Goal: Task Accomplishment & Management: Complete application form

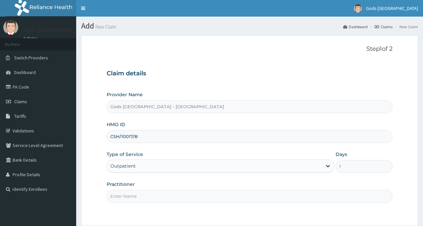
type input "DR OPAFUNSO"
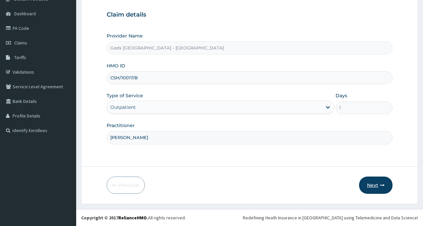
click at [369, 181] on button "Next" at bounding box center [375, 184] width 33 height 17
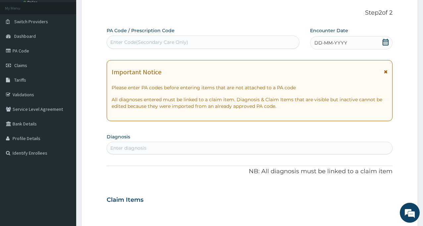
scroll to position [0, 0]
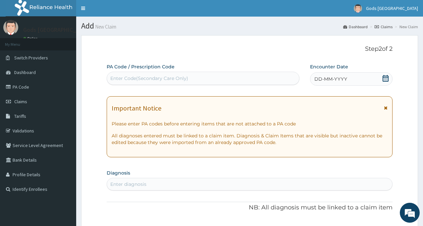
click at [387, 78] on icon at bounding box center [386, 78] width 7 height 7
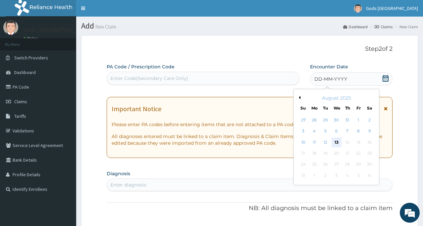
click at [337, 143] on div "13" at bounding box center [337, 142] width 10 height 10
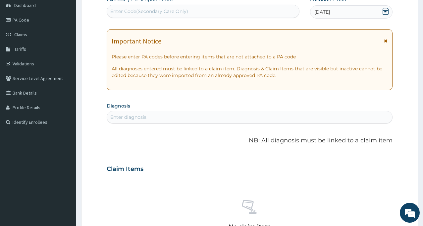
scroll to position [66, 0]
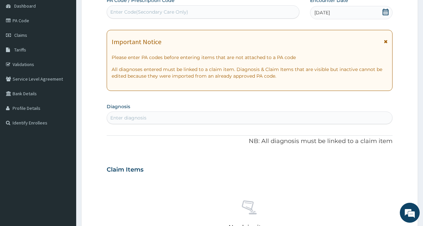
click at [152, 120] on div "Enter diagnosis" at bounding box center [249, 117] width 285 height 11
type input "traum"
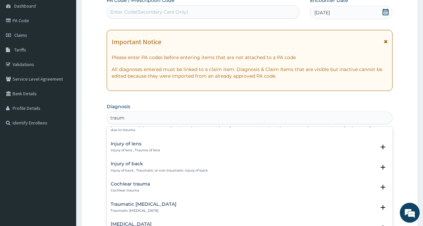
scroll to position [166, 0]
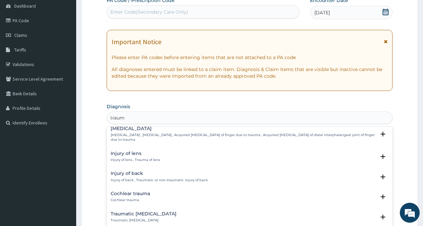
click at [126, 151] on h4 "Injury of lens" at bounding box center [135, 153] width 49 height 5
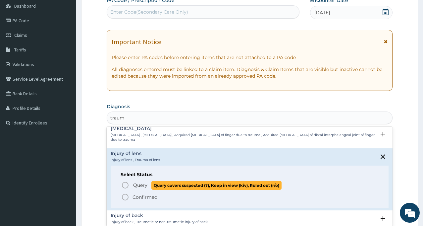
click at [133, 181] on p "Query Query covers suspected (?), Keep in view (kiv), Ruled out (r/o)" at bounding box center [207, 185] width 149 height 9
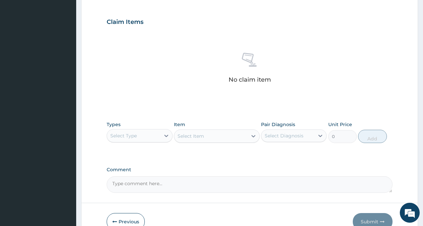
scroll to position [232, 0]
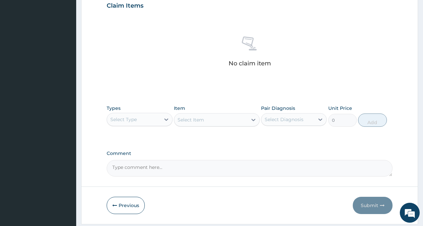
click at [134, 122] on div "Select Type" at bounding box center [123, 119] width 27 height 7
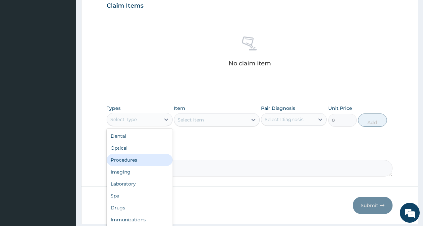
click at [140, 163] on div "Procedures" at bounding box center [140, 160] width 66 height 12
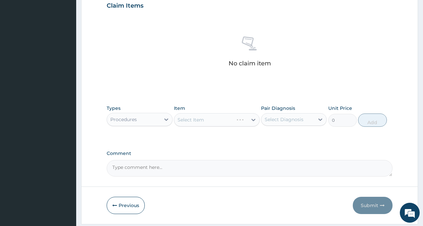
click at [285, 116] on div "Select Diagnosis" at bounding box center [284, 119] width 39 height 7
click at [277, 139] on label "Injury of lens" at bounding box center [287, 135] width 31 height 7
checkbox input "true"
click at [218, 144] on div "PA Code / Prescription Code Enter Code(Secondary Care Only) Encounter Date 13-0…" at bounding box center [250, 3] width 286 height 345
click at [201, 120] on div "Select Item" at bounding box center [217, 119] width 86 height 13
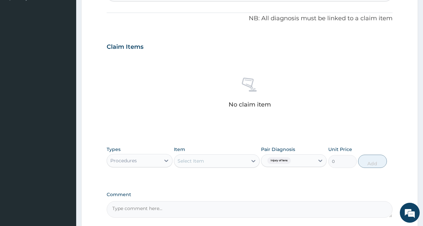
scroll to position [99, 0]
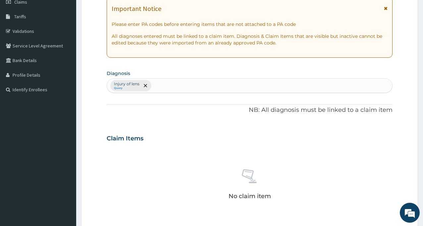
click at [163, 87] on div "Injury of lens Query" at bounding box center [249, 86] width 285 height 14
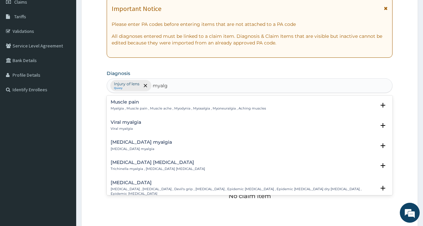
type input "myalg"
click at [148, 96] on div "PA Code / Prescription Code Enter Code(Secondary Care Only) Encounter Date 13-0…" at bounding box center [250, 136] width 286 height 345
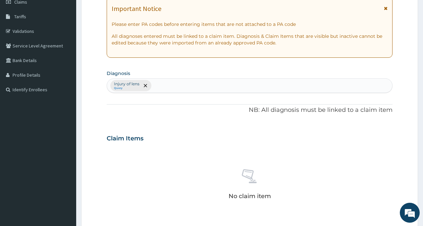
click at [146, 105] on div "PA Code / Prescription Code Enter Code(Secondary Care Only) Encounter Date 13-0…" at bounding box center [250, 136] width 286 height 345
click at [168, 86] on div "Injury of lens Query" at bounding box center [249, 86] width 285 height 14
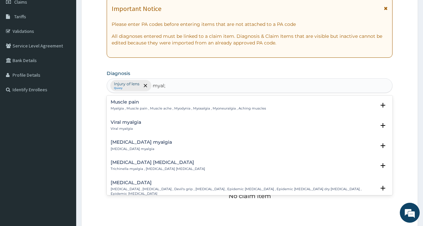
type input "myal"
click at [132, 108] on p "Myalgia , Muscle pain , Muscle ache , Myodynia , Myosalgia , Myoneuralgia , Ach…" at bounding box center [189, 108] width 156 height 5
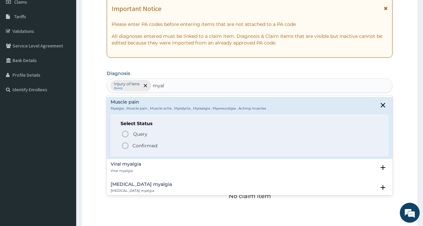
click at [133, 144] on p "Confirmed" at bounding box center [145, 145] width 25 height 7
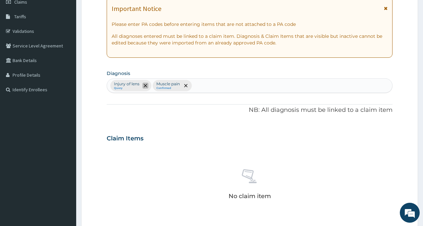
click at [146, 84] on icon "remove selection option" at bounding box center [145, 85] width 3 height 3
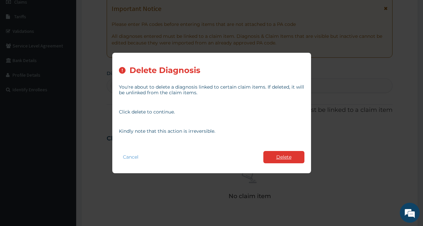
click at [276, 160] on button "Delete" at bounding box center [284, 157] width 41 height 12
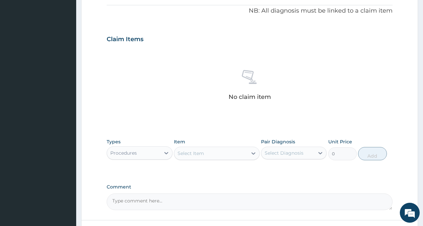
scroll to position [199, 0]
click at [291, 155] on div "Select Diagnosis" at bounding box center [284, 152] width 39 height 7
click at [291, 173] on div "Muscle pain" at bounding box center [294, 170] width 66 height 14
checkbox input "true"
click at [212, 153] on div "Select Item" at bounding box center [210, 153] width 73 height 11
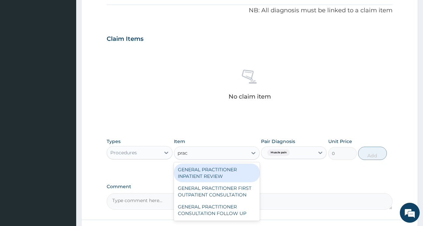
type input "pract"
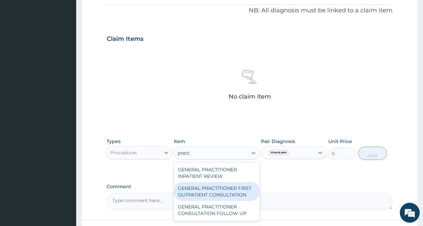
click at [229, 190] on div "GENERAL PRACTITIONER FIRST OUTPATIENT CONSULTATION" at bounding box center [217, 191] width 86 height 19
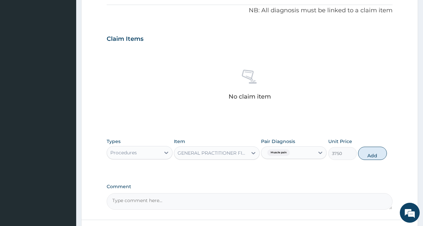
click at [369, 155] on button "Add" at bounding box center [372, 153] width 29 height 13
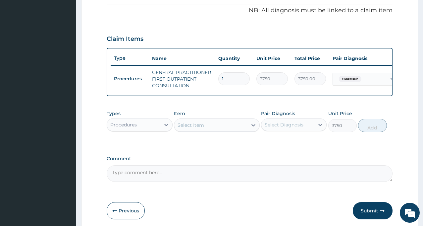
type input "0"
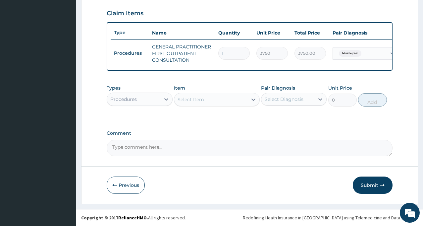
scroll to position [229, 0]
click at [367, 187] on button "Submit" at bounding box center [373, 184] width 40 height 17
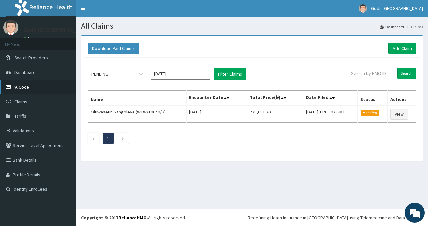
click at [22, 88] on link "PA Code" at bounding box center [38, 87] width 76 height 15
click at [30, 130] on link "Validations" at bounding box center [38, 130] width 76 height 15
